Goal: Task Accomplishment & Management: Use online tool/utility

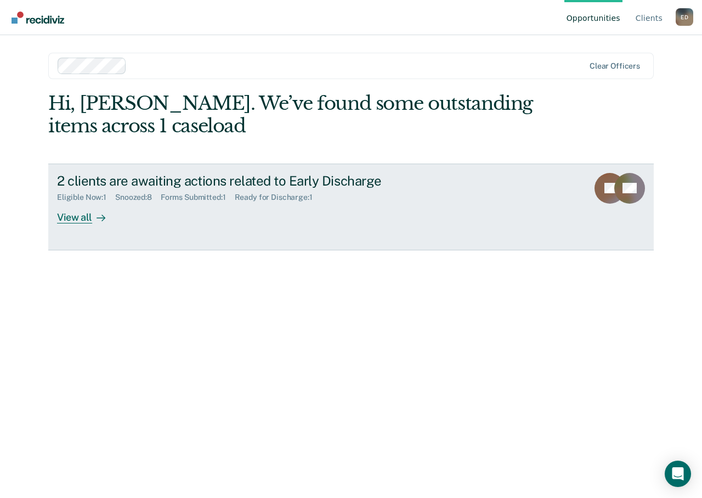
click at [70, 208] on div "View all" at bounding box center [87, 212] width 61 height 21
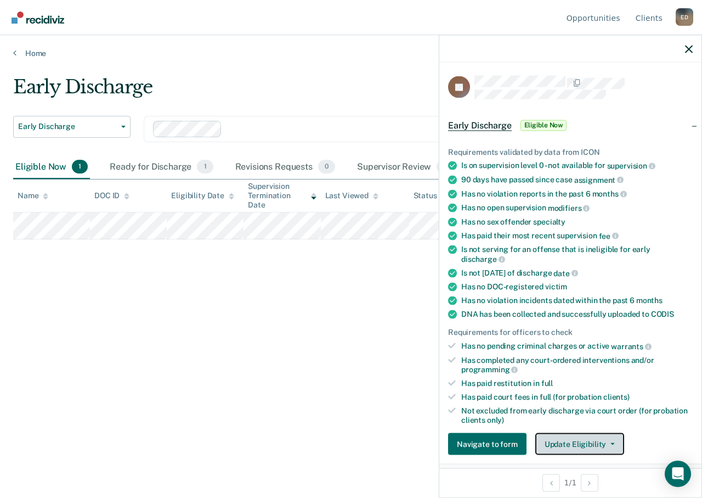
click at [597, 437] on button "Update Eligibility" at bounding box center [579, 444] width 89 height 22
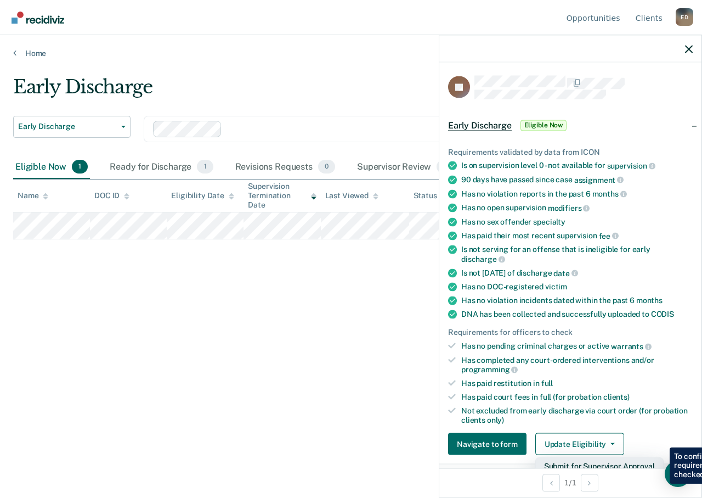
scroll to position [165, 0]
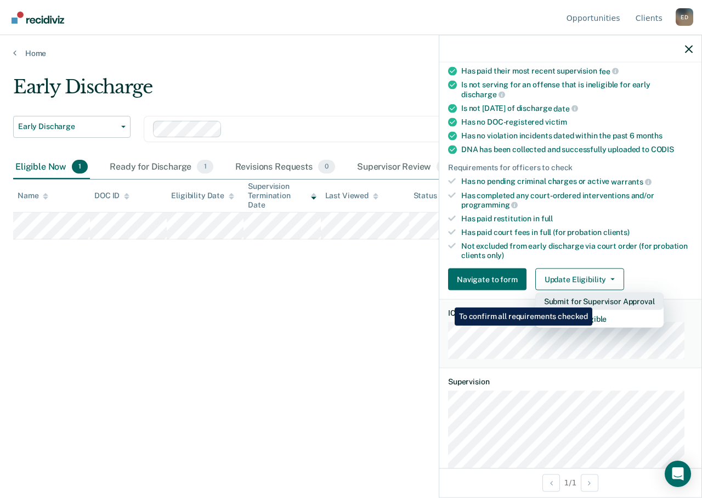
click at [594, 298] on button "Submit for Supervisor Approval" at bounding box center [599, 301] width 128 height 18
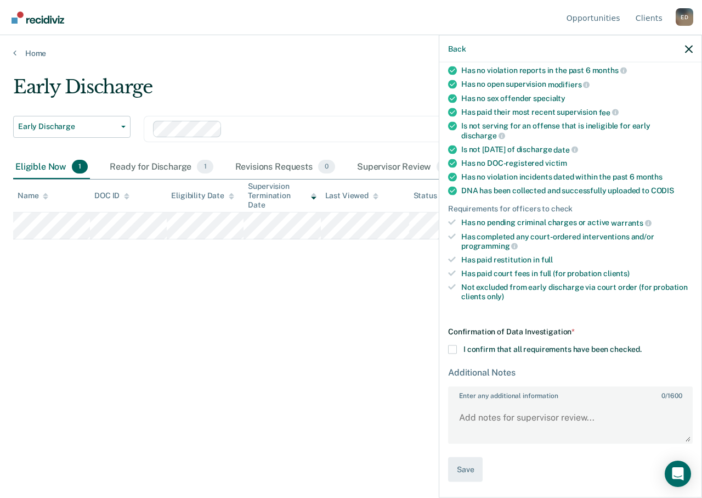
scroll to position [122, 0]
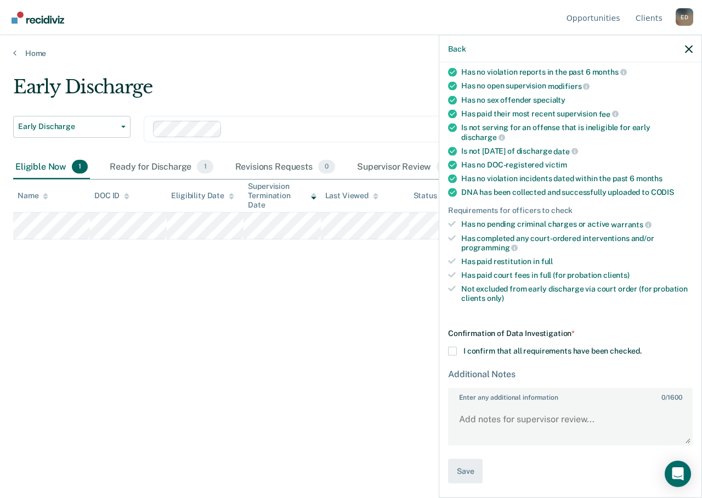
click at [452, 352] on span at bounding box center [452, 351] width 9 height 9
click at [642, 347] on input "I confirm that all requirements have been checked." at bounding box center [642, 347] width 0 height 0
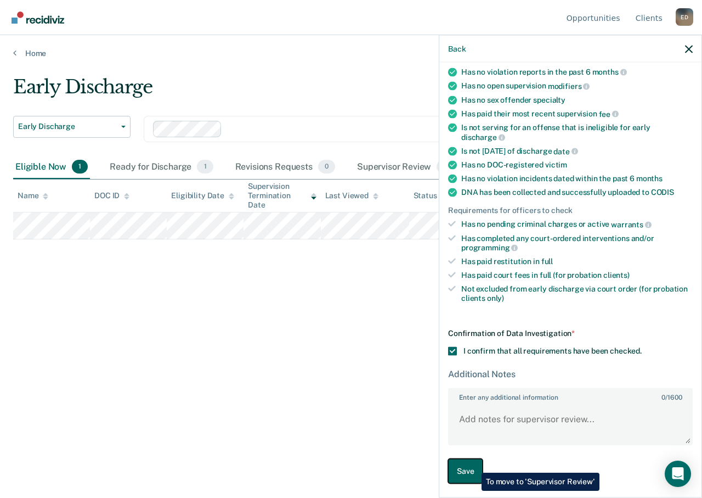
click at [473, 464] on button "Save" at bounding box center [465, 471] width 35 height 25
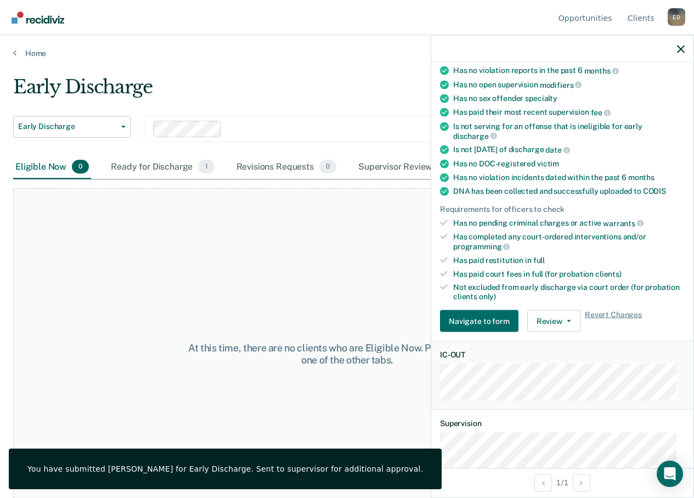
click at [300, 236] on div "At this time, there are no clients who are Eligible Now. Please navigate to one…" at bounding box center [347, 353] width 668 height 331
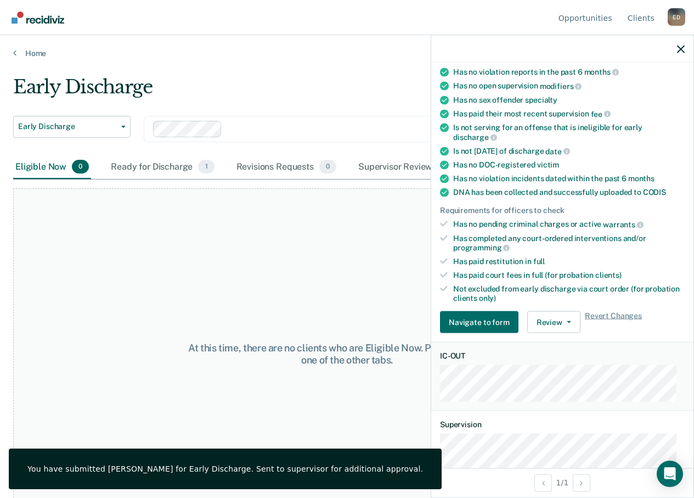
click at [673, 50] on div at bounding box center [562, 48] width 262 height 27
click at [682, 49] on icon "button" at bounding box center [681, 49] width 8 height 8
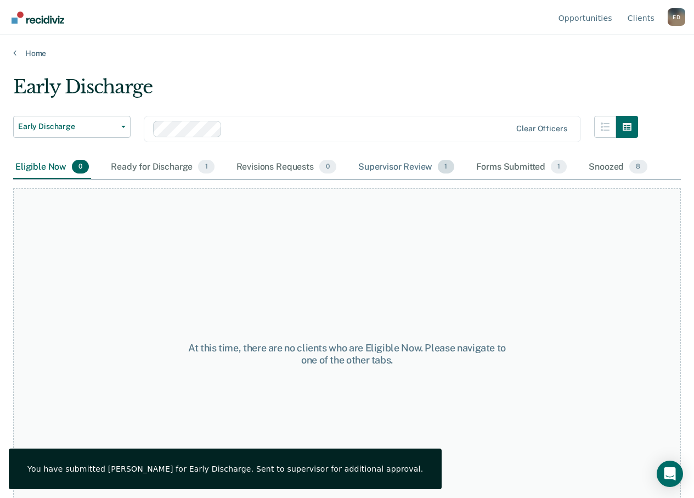
click at [401, 169] on div "Supervisor Review 1" at bounding box center [406, 167] width 100 height 24
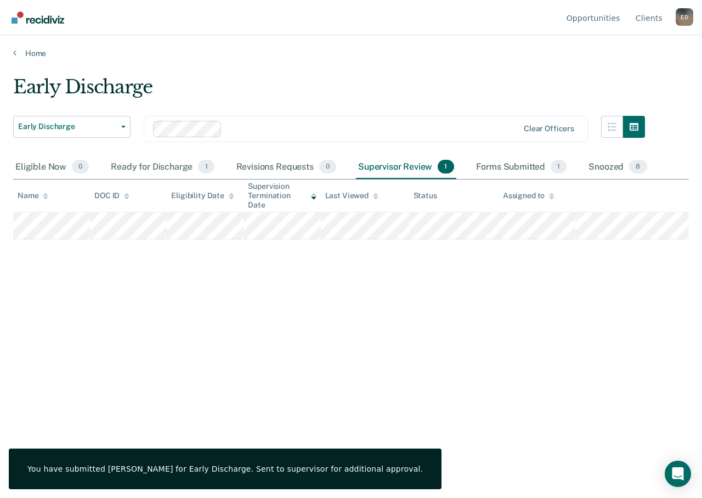
click at [371, 68] on main "Early Discharge Early Discharge Early Discharge Supervision Level Downgrade Cle…" at bounding box center [351, 276] width 702 height 436
